Goal: Information Seeking & Learning: Check status

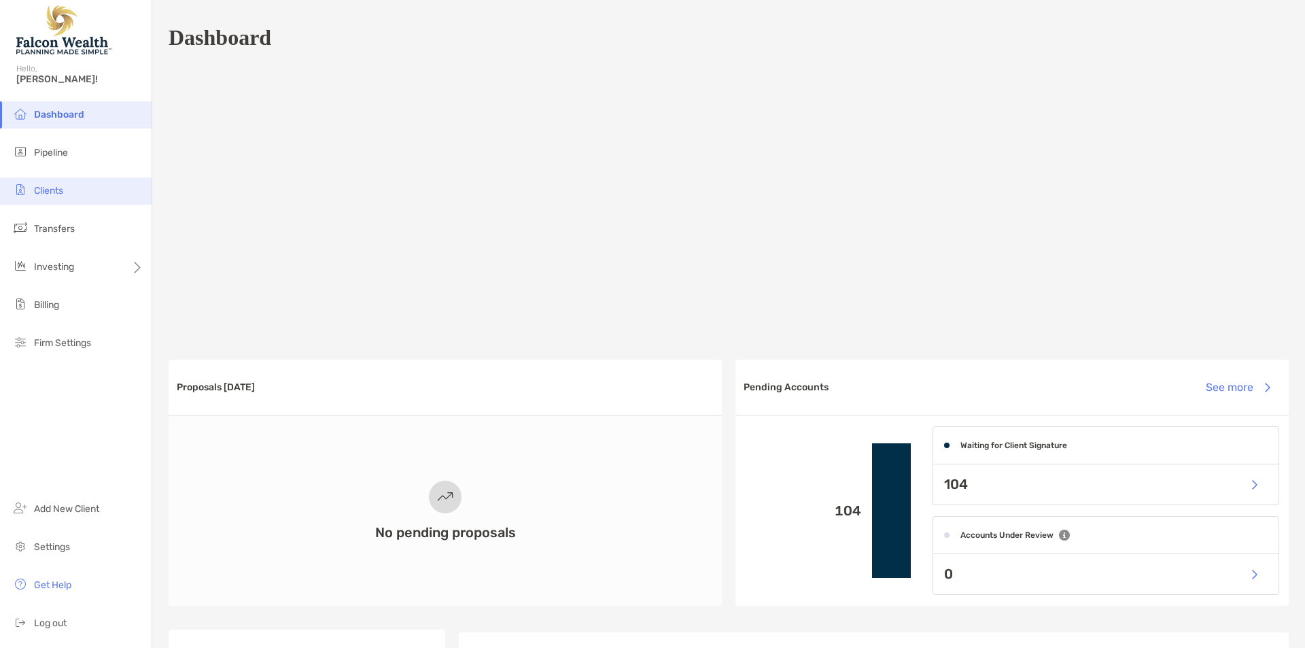
click at [63, 185] on span "Clients" at bounding box center [48, 191] width 29 height 12
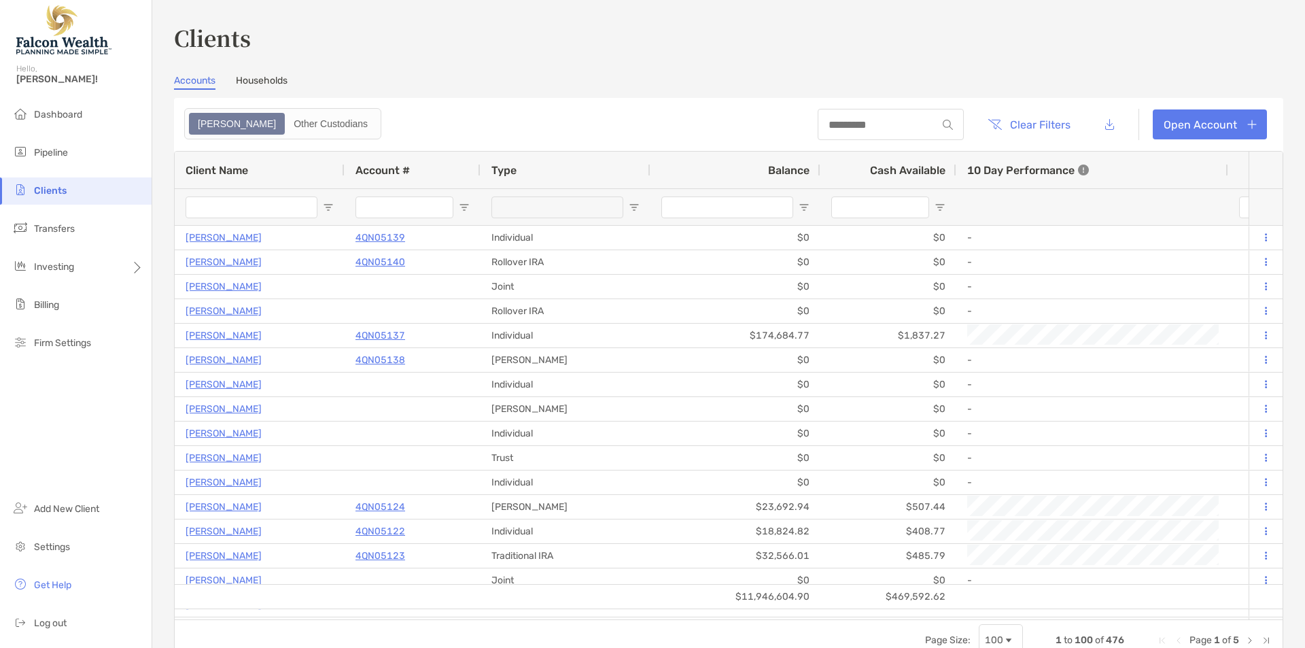
click at [436, 48] on h3 "Clients" at bounding box center [728, 37] width 1109 height 31
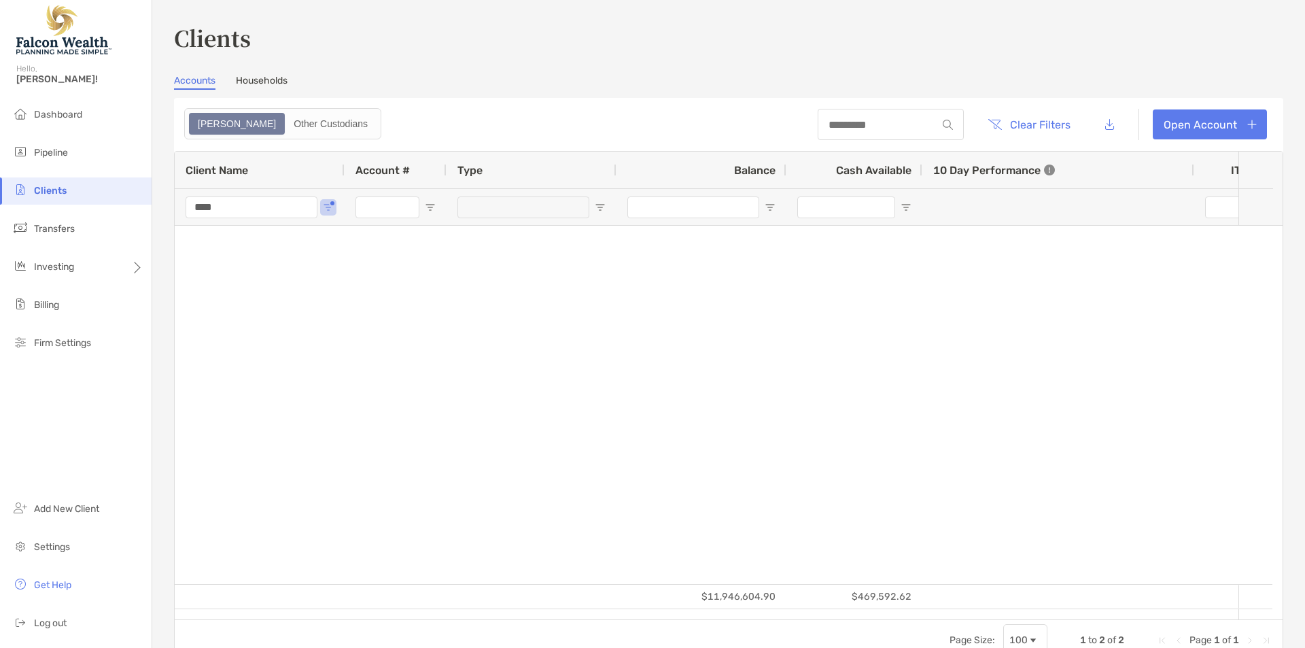
click at [259, 198] on input "****" at bounding box center [252, 207] width 132 height 22
drag, startPoint x: 243, startPoint y: 209, endPoint x: 129, endPoint y: 195, distance: 114.3
click at [130, 195] on div "Clients Hello, [PERSON_NAME]! Dashboard Pipeline Clients Transfers Investing Bi…" at bounding box center [652, 324] width 1305 height 648
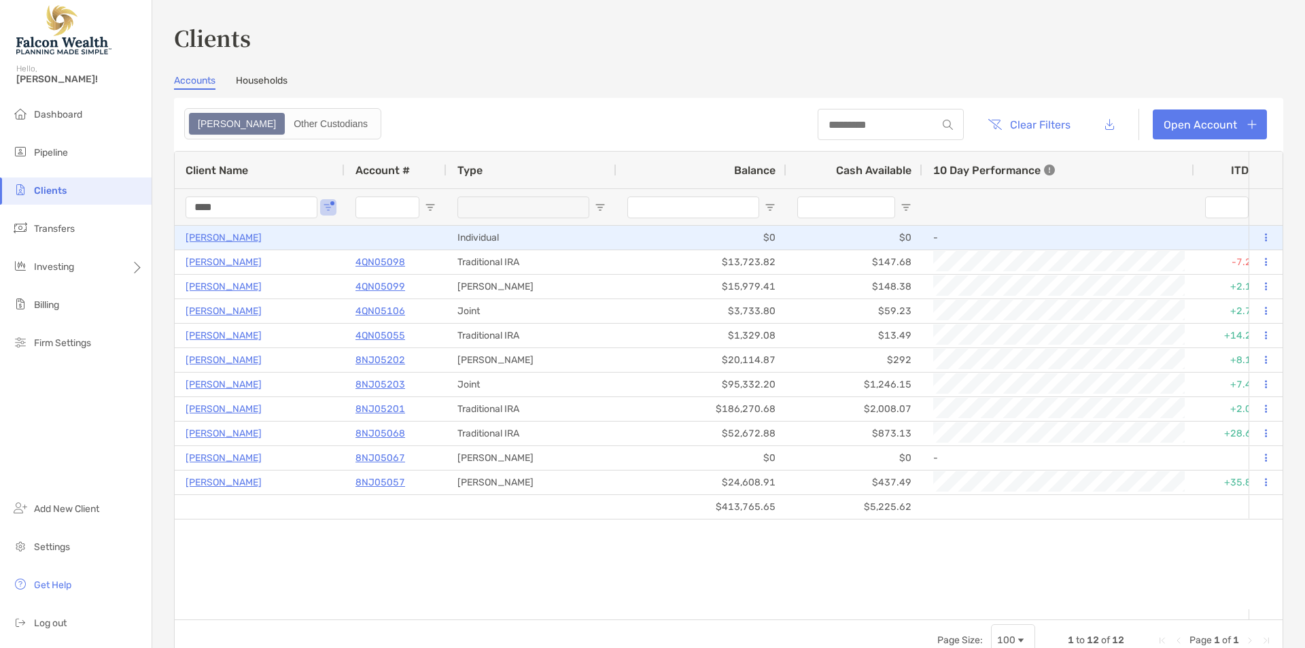
type input "****"
click at [210, 238] on p "[PERSON_NAME]" at bounding box center [224, 237] width 76 height 17
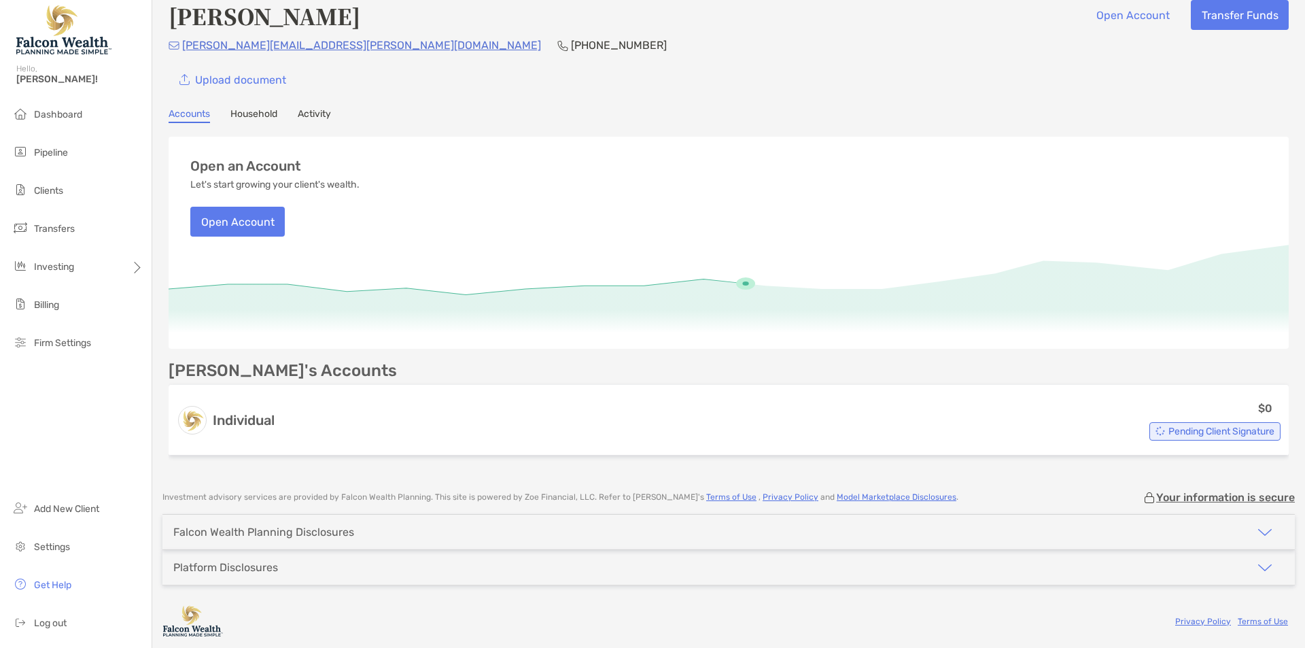
scroll to position [18, 0]
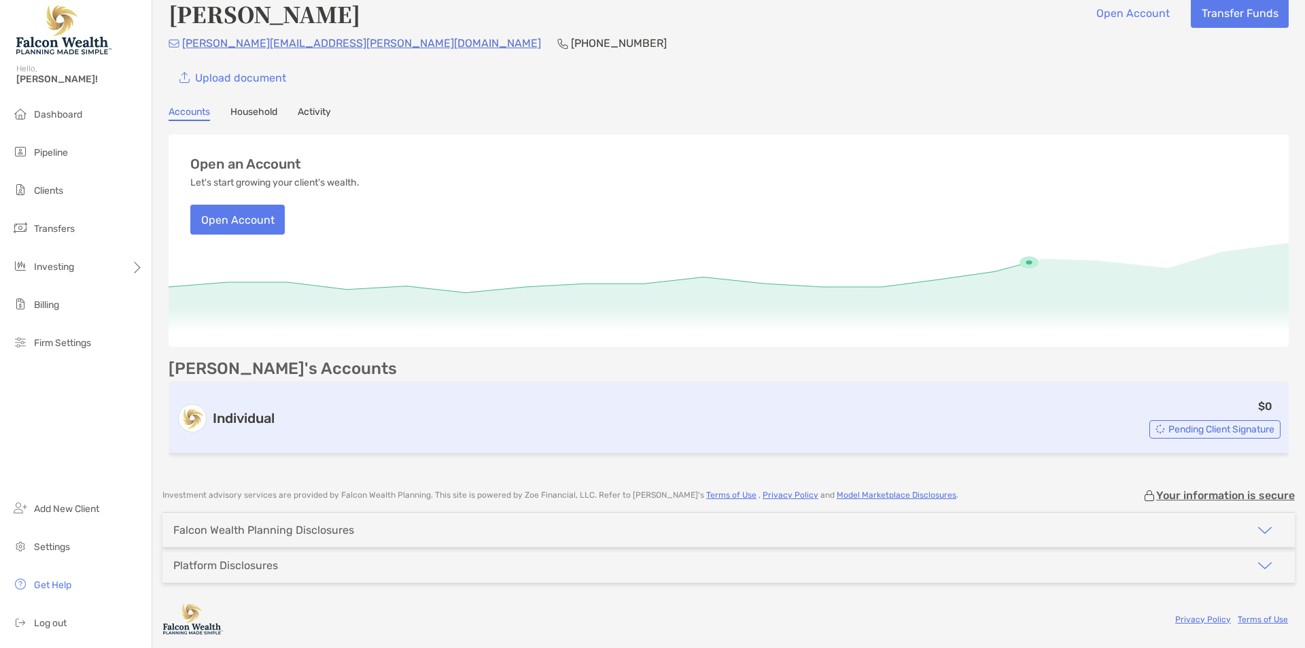
click at [1156, 428] on img at bounding box center [1161, 429] width 10 height 10
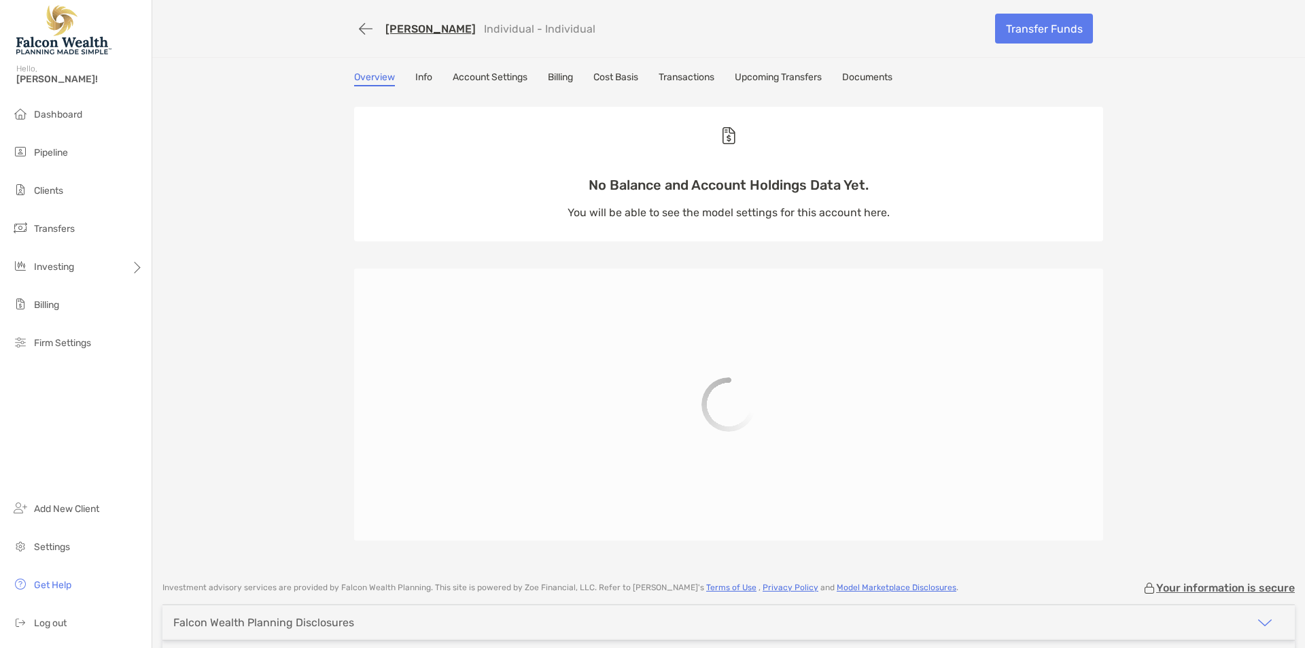
click at [243, 191] on div "[PERSON_NAME] Individual - Individual Transfer Funds Overview Info Account Sett…" at bounding box center [728, 284] width 1153 height 568
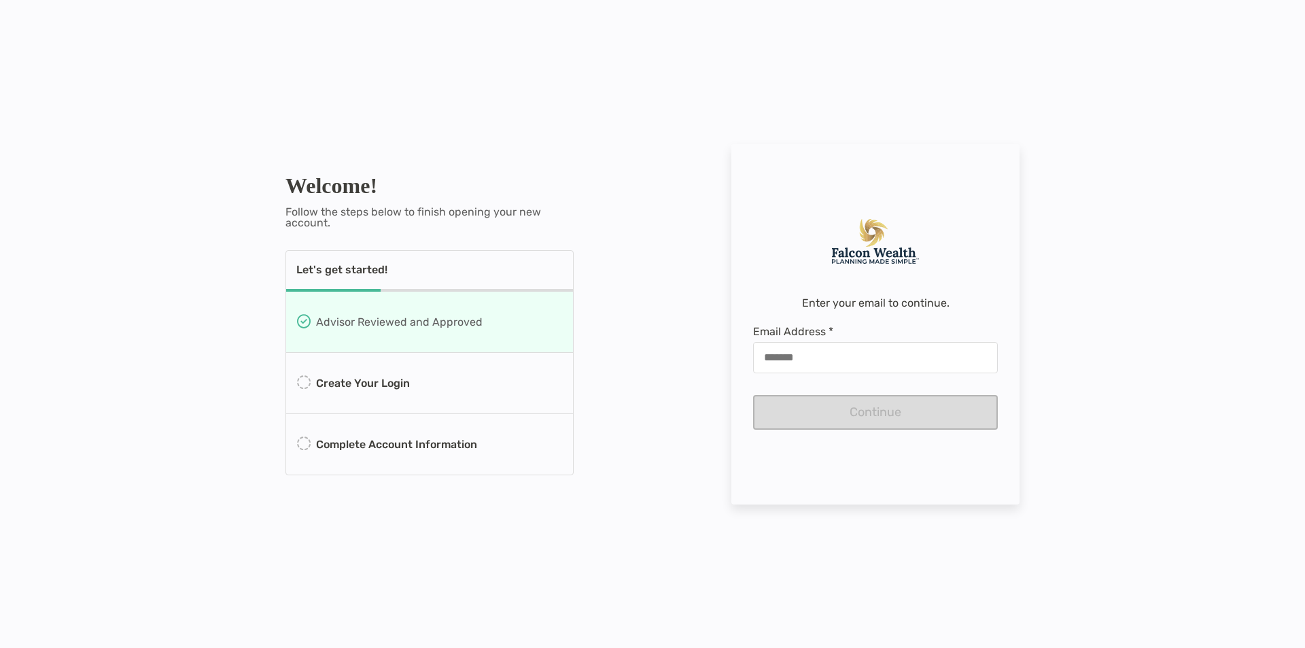
click at [142, 265] on div "Welcome! Follow the steps below to finish opening your new account. Let's get s…" at bounding box center [652, 324] width 1305 height 648
